Goal: Task Accomplishment & Management: Manage account settings

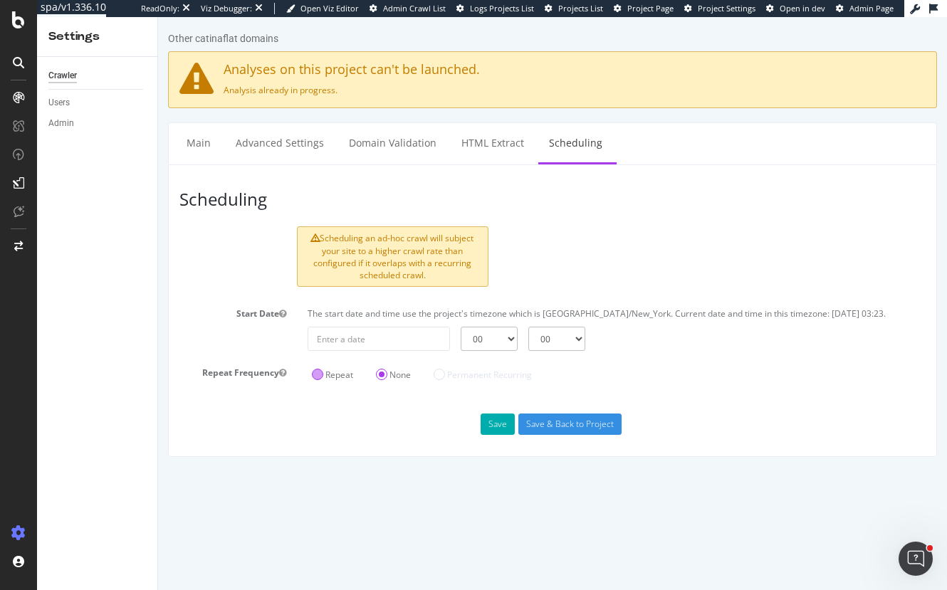
click at [320, 370] on label "Repeat" at bounding box center [332, 375] width 41 height 12
click at [158, 17] on input "Repeat" at bounding box center [158, 17] width 0 height 0
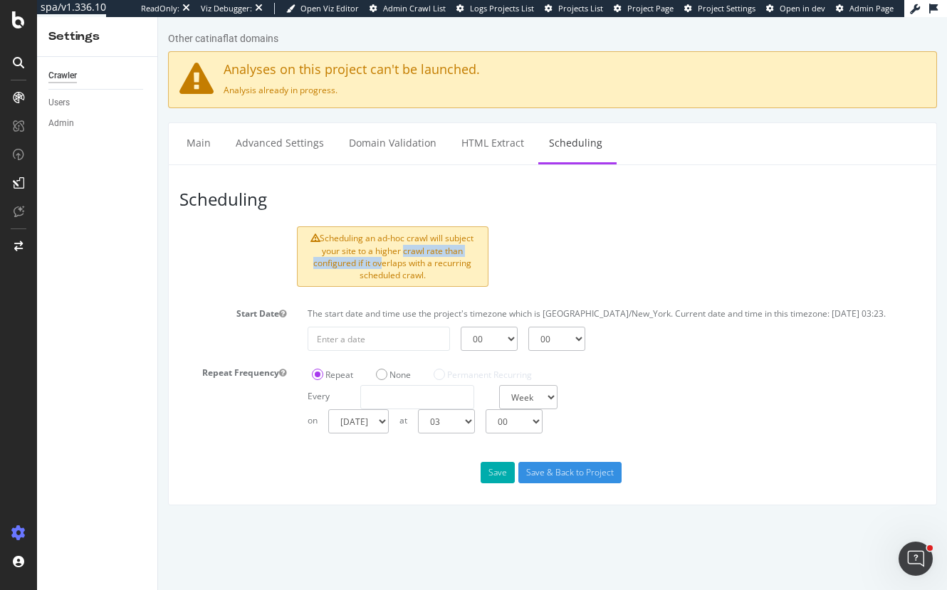
drag, startPoint x: 328, startPoint y: 251, endPoint x: 458, endPoint y: 247, distance: 129.7
click at [458, 247] on div "Scheduling an ad-hoc crawl will subject your site to a higher crawl rate than c…" at bounding box center [393, 256] width 192 height 61
drag, startPoint x: 469, startPoint y: 261, endPoint x: 341, endPoint y: 256, distance: 128.3
click at [350, 256] on div "Scheduling an ad-hoc crawl will subject your site to a higher crawl rate than c…" at bounding box center [393, 256] width 192 height 61
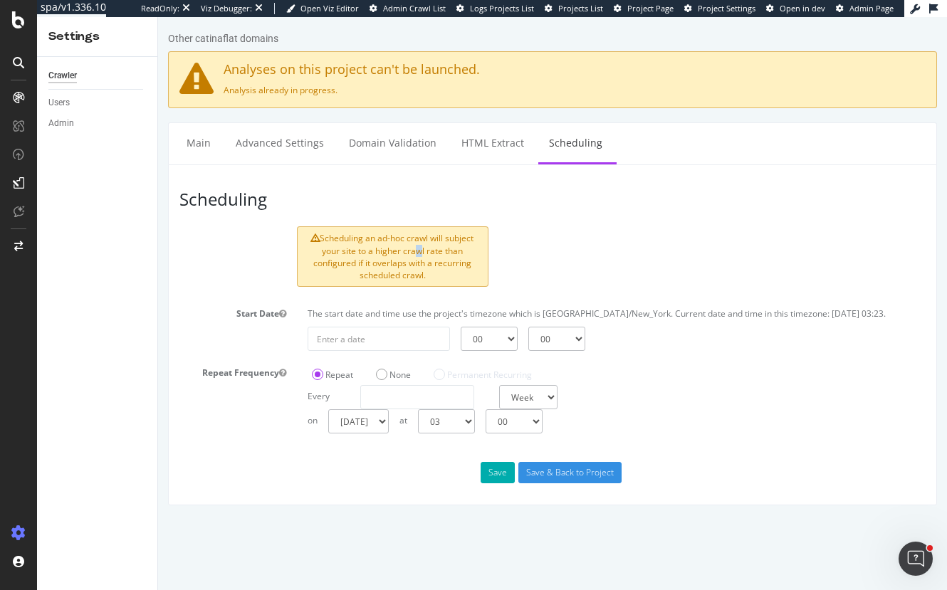
click at [340, 256] on div "Scheduling an ad-hoc crawl will subject your site to a higher crawl rate than c…" at bounding box center [393, 256] width 192 height 61
click at [384, 255] on div "Scheduling an ad-hoc crawl will subject your site to a higher crawl rate than c…" at bounding box center [393, 256] width 192 height 61
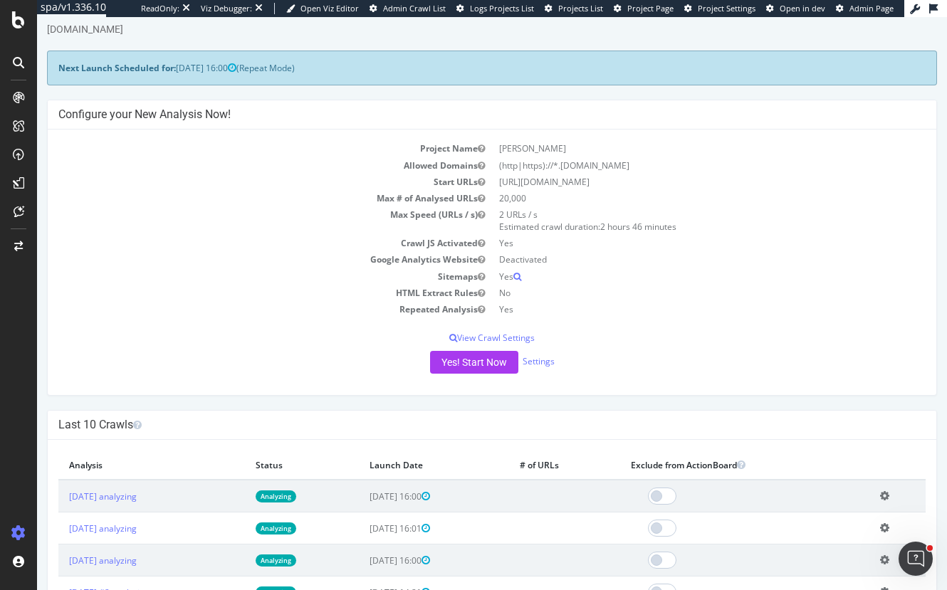
scroll to position [142, 0]
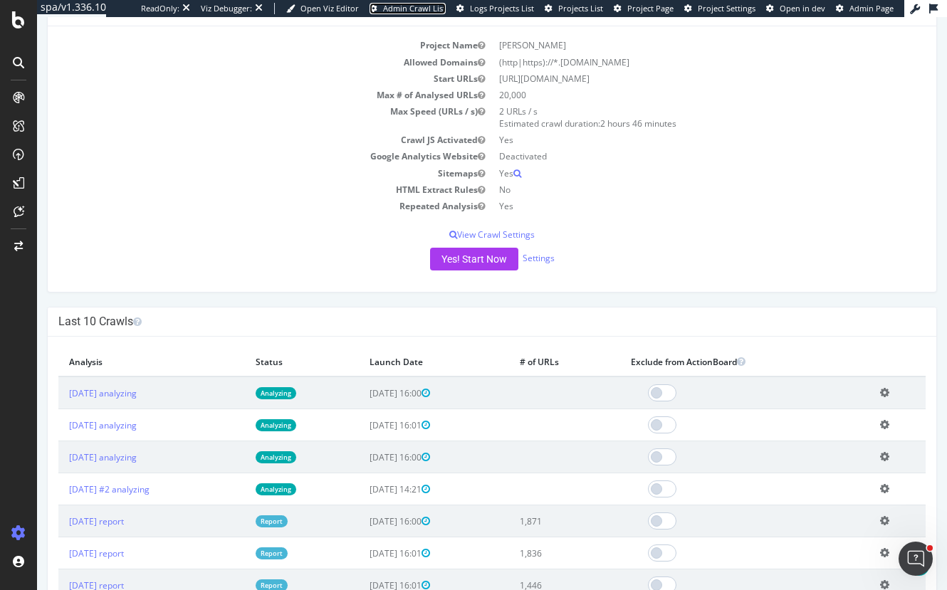
click at [425, 13] on span "Admin Crawl List" at bounding box center [414, 8] width 63 height 11
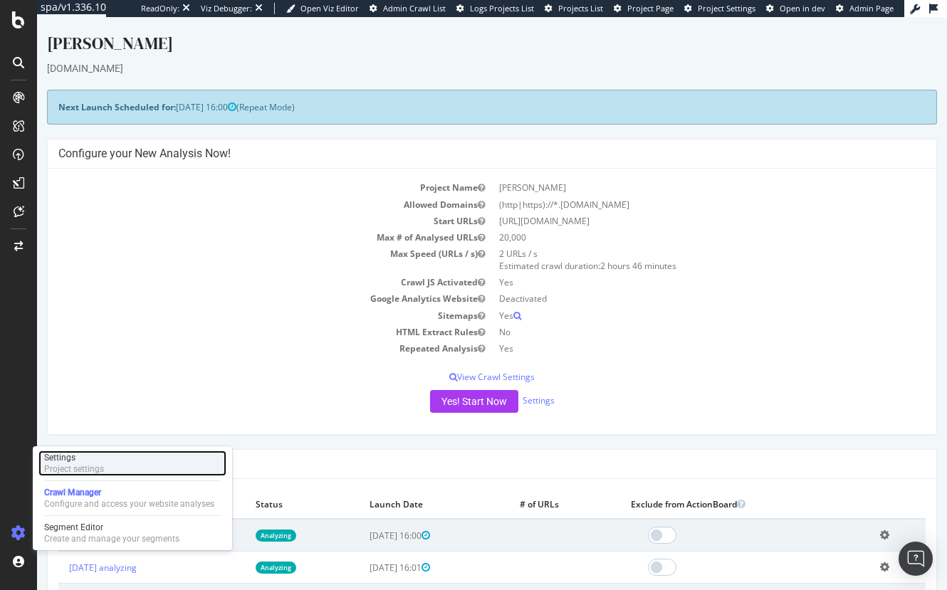
click at [97, 471] on div "Project settings" at bounding box center [74, 469] width 60 height 11
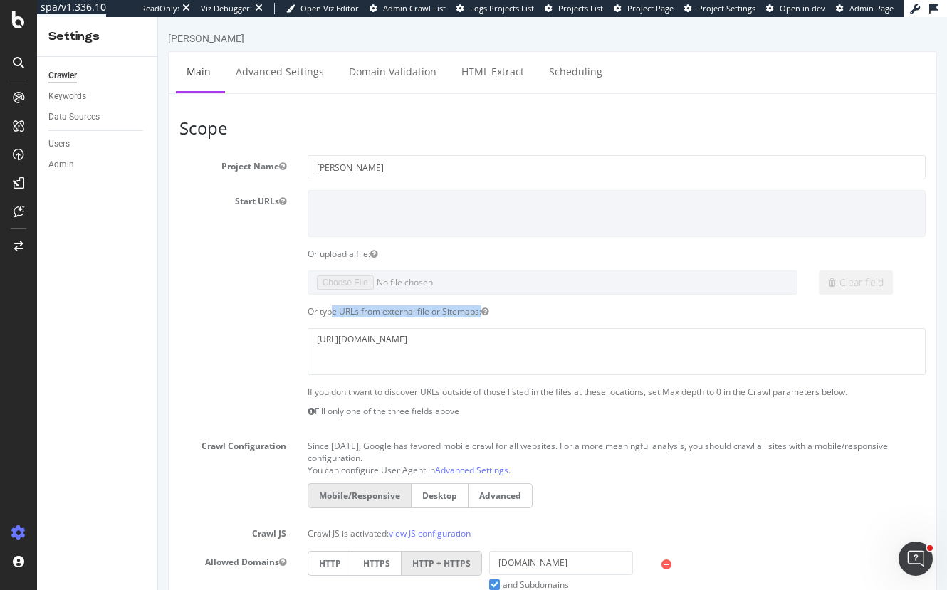
drag, startPoint x: 330, startPoint y: 313, endPoint x: 550, endPoint y: 312, distance: 220.7
click at [550, 312] on div "Or type URLs from external file or Sitemaps:" at bounding box center [616, 311] width 639 height 12
